Goal: Transaction & Acquisition: Purchase product/service

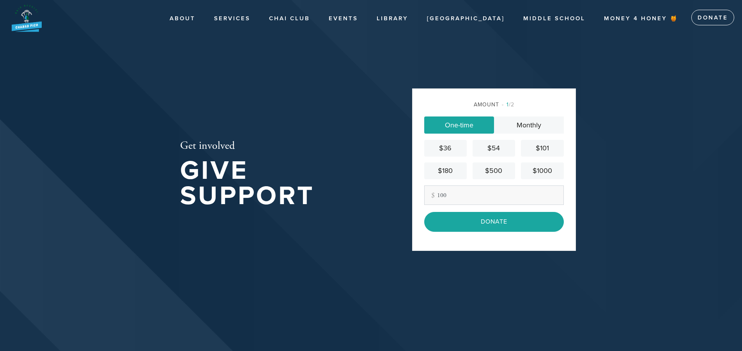
type input "100"
click at [416, 196] on div "Amount 1 /2 One-time Monthly $36 $54 $101 $180 $500 $1000 Other Amount 100 Cont…" at bounding box center [494, 170] width 164 height 162
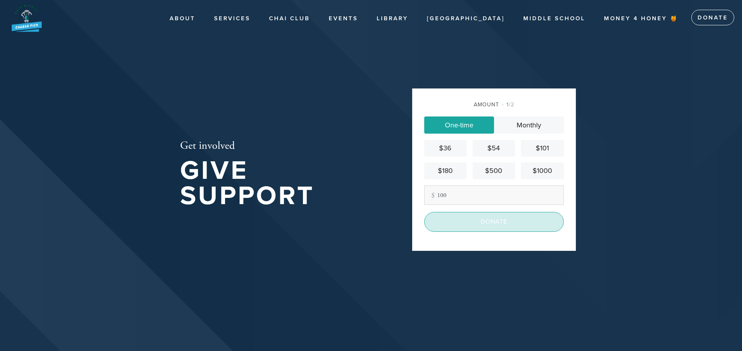
click at [490, 225] on input "Donate" at bounding box center [494, 222] width 140 height 20
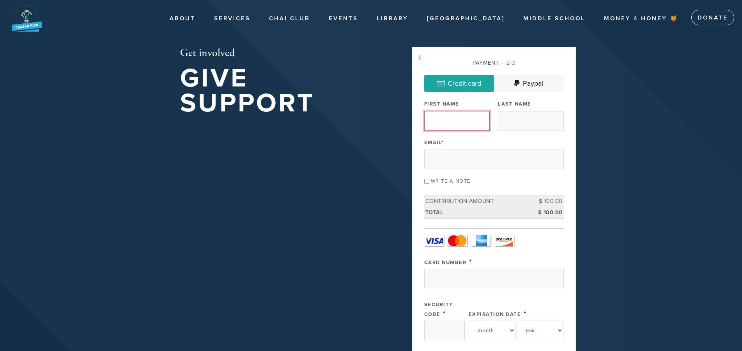
click at [439, 125] on input "First Name" at bounding box center [457, 121] width 66 height 20
type input "j"
type input "[PERSON_NAME]"
type input "Keet"
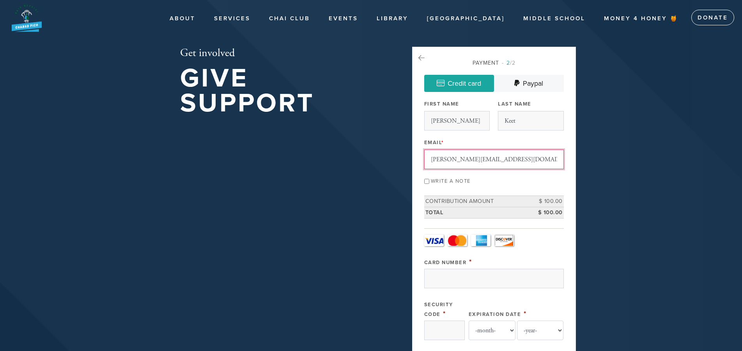
type input "jessica.proofreader@verizon.net"
click at [536, 141] on div "Email * jessica.proofreader@verizon.net" at bounding box center [494, 153] width 140 height 32
click at [428, 181] on input "Write a note" at bounding box center [426, 181] width 5 height 5
checkbox input "true"
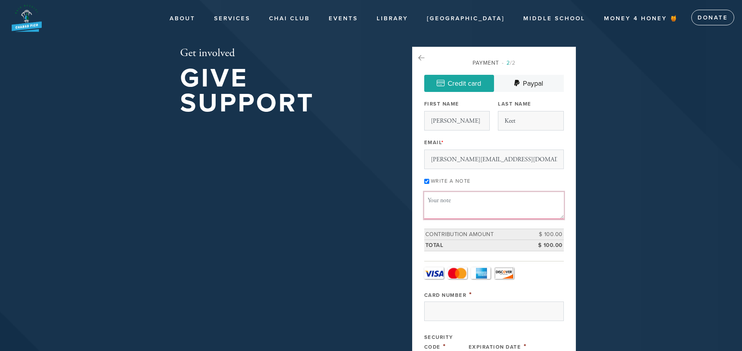
click at [440, 203] on textarea "Message or dedication" at bounding box center [494, 205] width 140 height 27
click at [459, 197] on textarea "Rabbi Levin aliyah" at bounding box center [494, 205] width 140 height 27
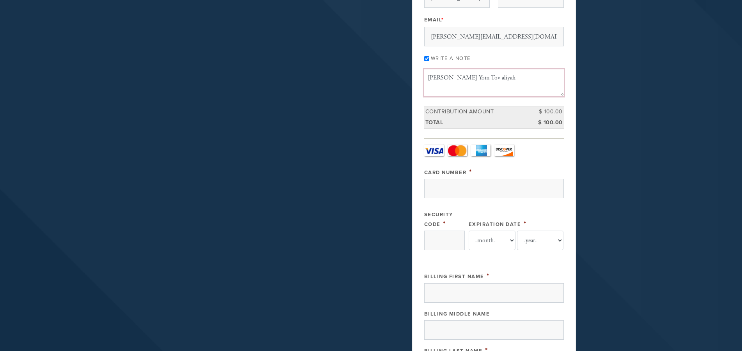
scroll to position [125, 0]
type textarea "Rabbi Levin Yom Tov aliyah"
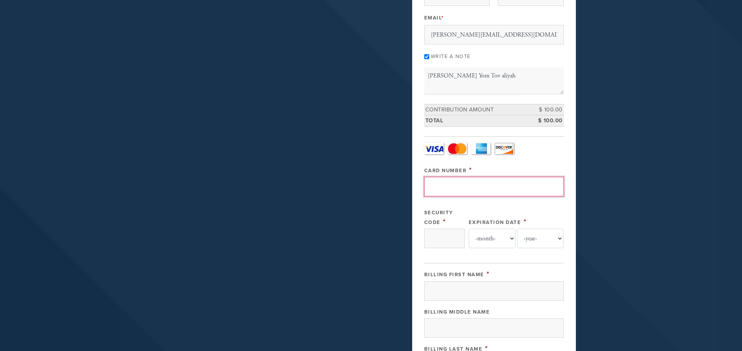
click at [453, 189] on input "Card Number" at bounding box center [494, 187] width 140 height 20
click at [467, 180] on input "Card Number" at bounding box center [494, 187] width 140 height 20
type input "4342562388502591"
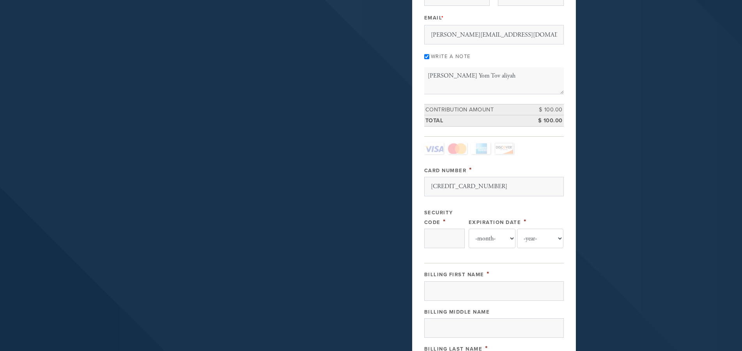
click at [534, 160] on div "Card Type - select - Visa MasterCard Amex Discover Visa MasterCard Amex Discove…" at bounding box center [494, 199] width 140 height 113
click at [437, 240] on input "Security Code" at bounding box center [444, 239] width 41 height 20
type input "548"
click at [469, 229] on select "-month- Jan Feb Mar Apr May Jun Jul Aug Sep Oct Nov Dec" at bounding box center [492, 239] width 47 height 20
select select "3"
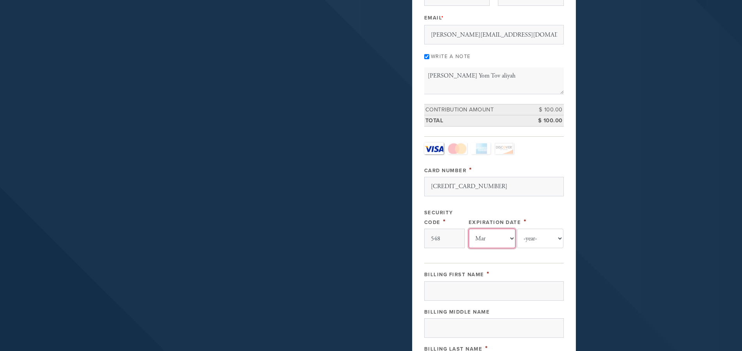
click option "Mar" at bounding box center [0, 0] width 0 height 0
select select "2029"
click option "2029" at bounding box center [0, 0] width 0 height 0
click at [461, 298] on input "Billing First Name" at bounding box center [494, 292] width 140 height 20
type input "Jessica"
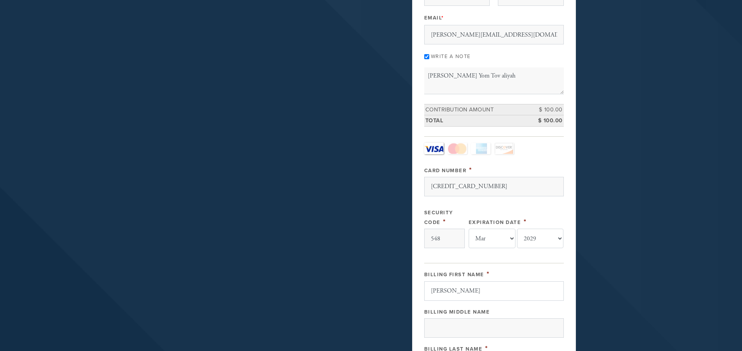
scroll to position [314, 0]
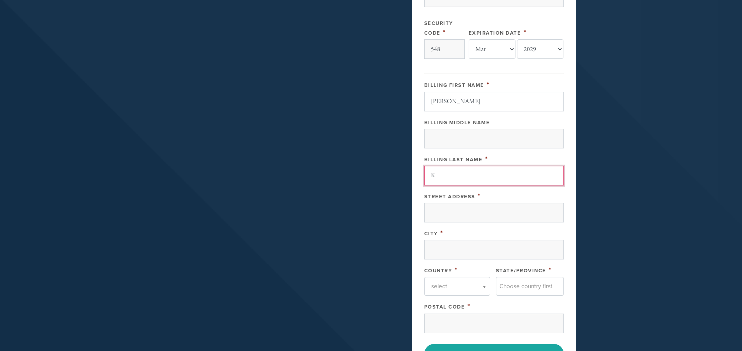
type input "K"
type input "k"
type input "Keet"
click at [459, 249] on input "City" at bounding box center [494, 250] width 140 height 20
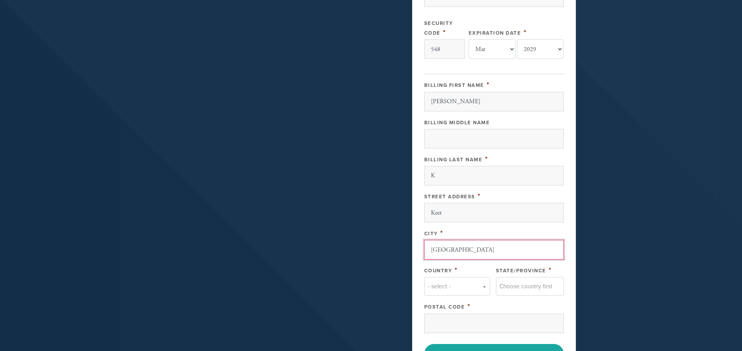
type input "Los Angeles"
click at [571, 266] on div "Payment 2 /2 Credit card Paypal Payment Processor Pay Later Authorize.net PayPa…" at bounding box center [494, 57] width 164 height 651
click at [461, 292] on body "Skip to main content About About Contact Services Schedule of Services Kiddush …" at bounding box center [371, 106] width 742 height 840
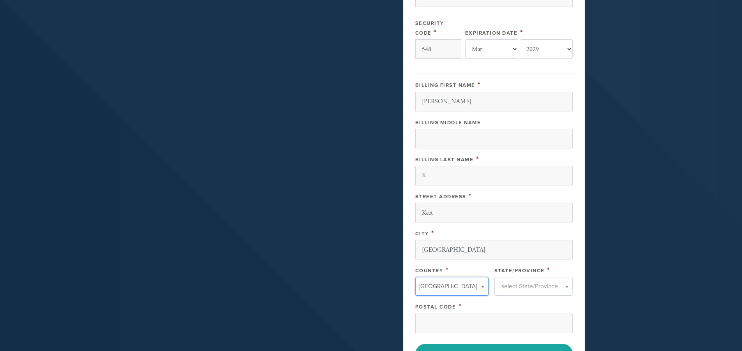
click at [514, 289] on body "Skip to main content About About Contact Services Schedule of Services Kiddush …" at bounding box center [371, 106] width 742 height 840
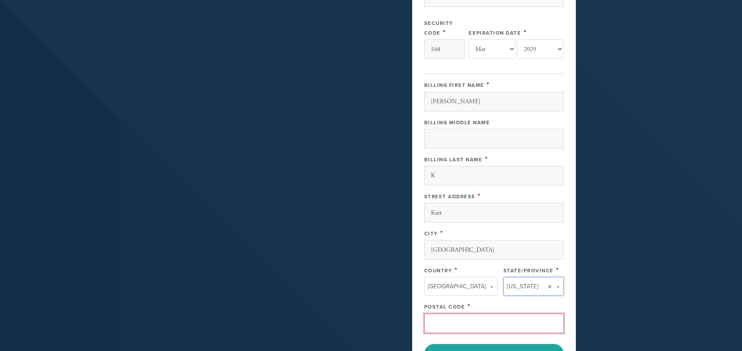
click at [463, 319] on input "Postal Code" at bounding box center [494, 324] width 140 height 20
type input "90035"
click at [568, 303] on div "Payment 2 /2 Credit card Paypal Payment Processor Pay Later Authorize.net PayPa…" at bounding box center [494, 57] width 164 height 651
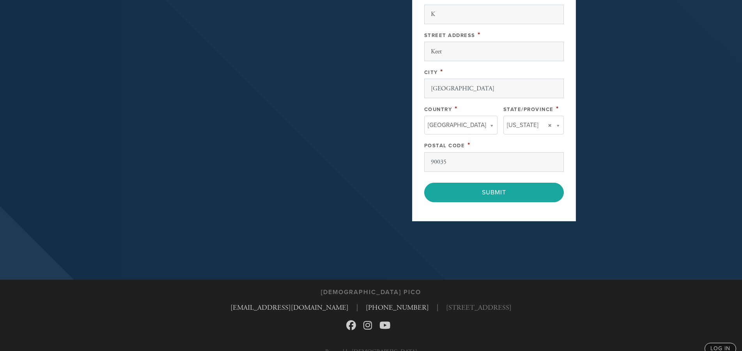
scroll to position [481, 0]
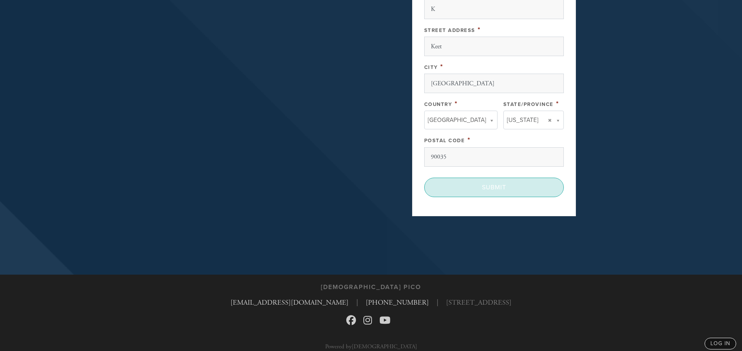
click at [494, 190] on input "Submit" at bounding box center [494, 188] width 140 height 20
